Goal: Navigation & Orientation: Find specific page/section

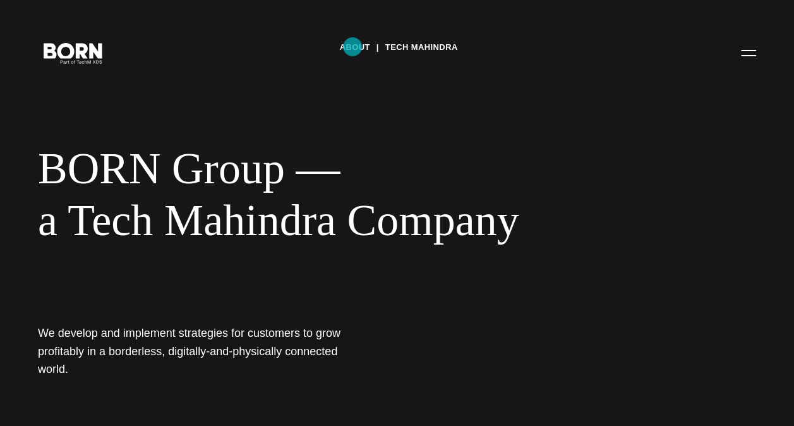
click at [352, 47] on link "About" at bounding box center [354, 47] width 30 height 19
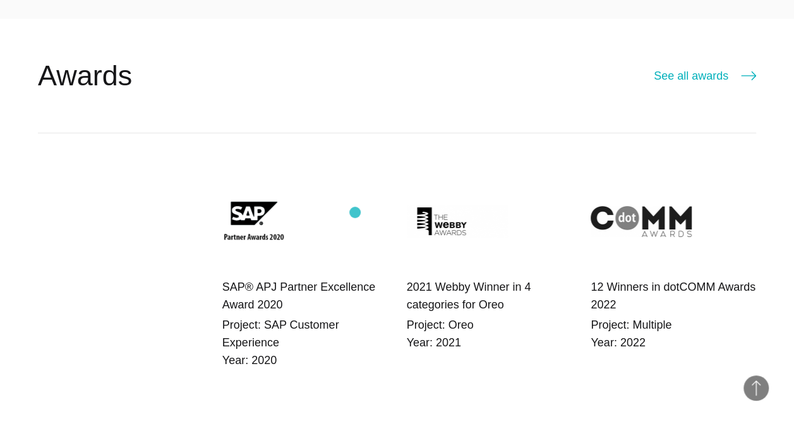
scroll to position [2046, 0]
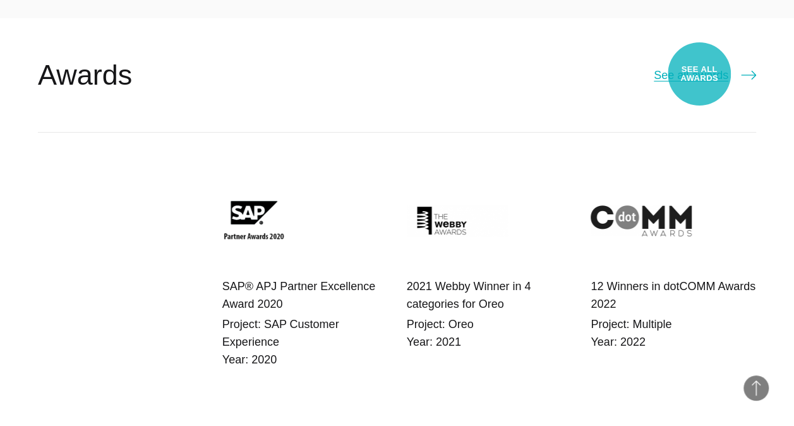
click at [699, 74] on link "See all awards" at bounding box center [704, 75] width 102 height 18
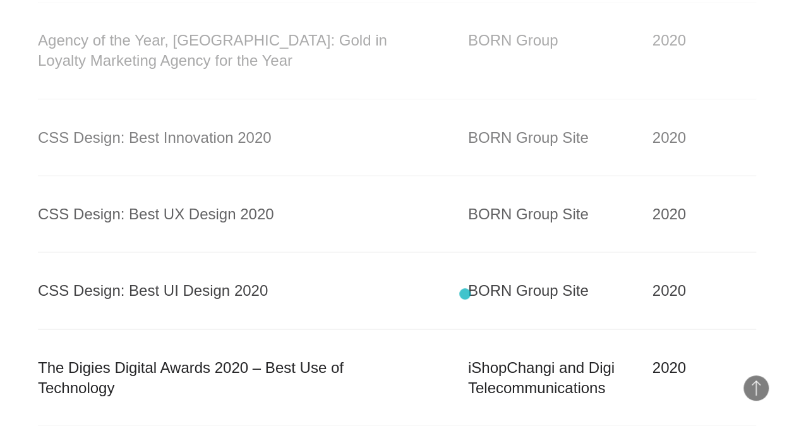
scroll to position [3439, 0]
